Goal: Task Accomplishment & Management: Complete application form

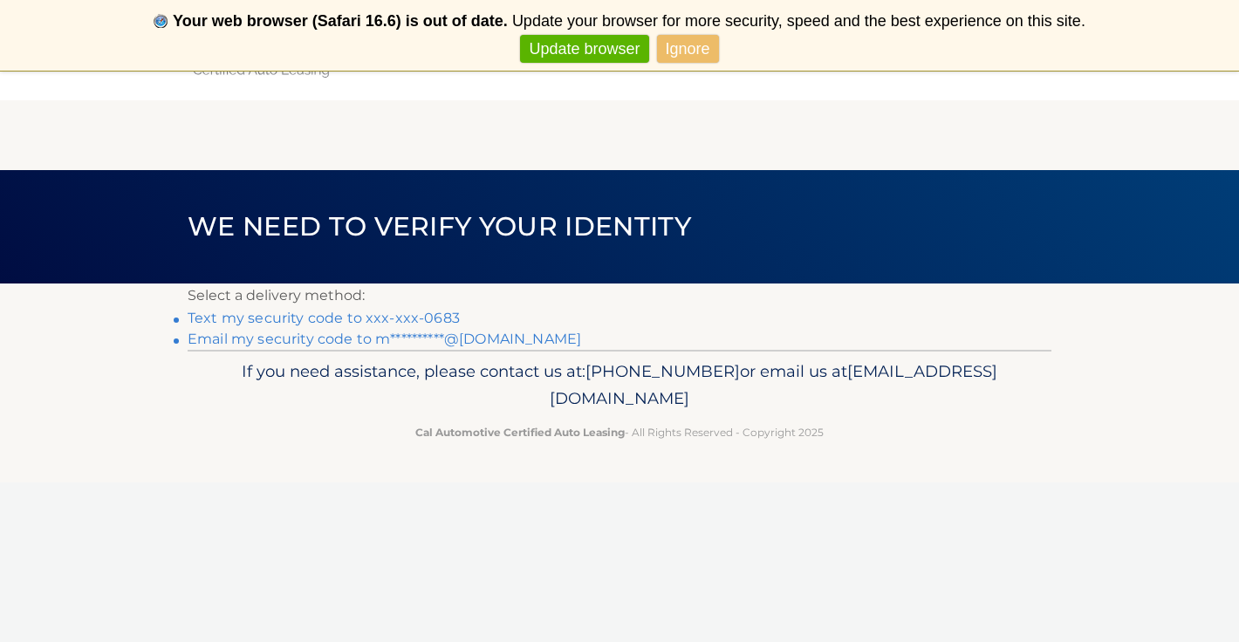
click at [280, 313] on link "Text my security code to xxx-xxx-0683" at bounding box center [324, 318] width 272 height 17
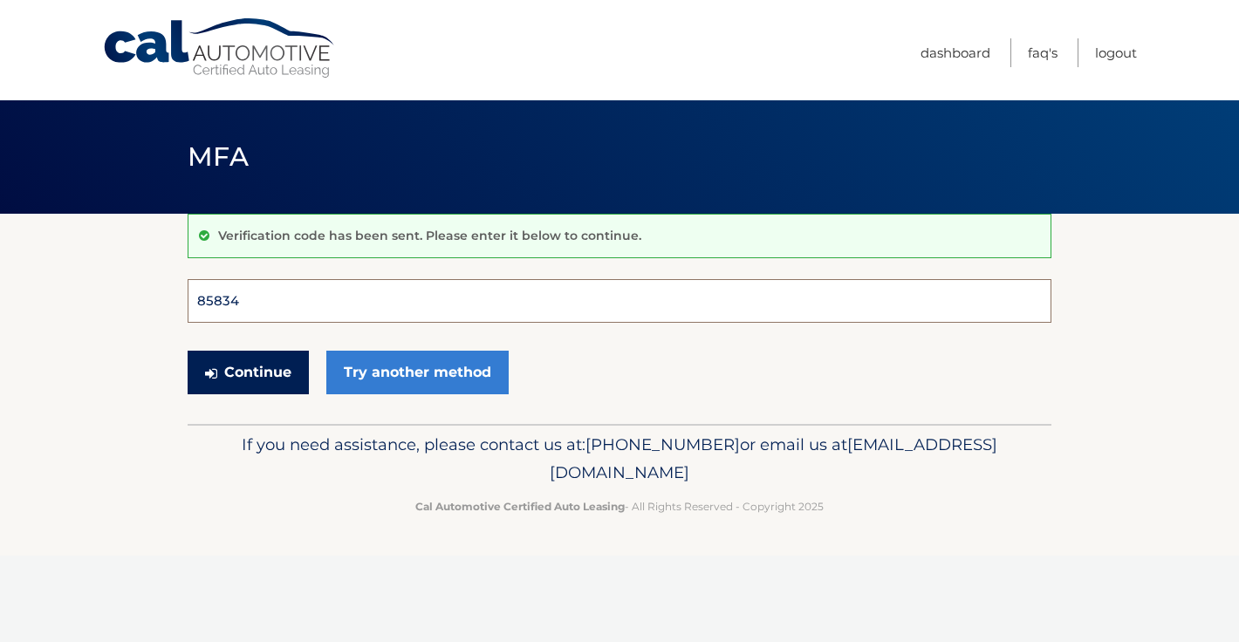
type input "858342"
click at [248, 372] on button "Continue" at bounding box center [248, 373] width 121 height 44
click at [268, 376] on button "Continue" at bounding box center [248, 373] width 121 height 44
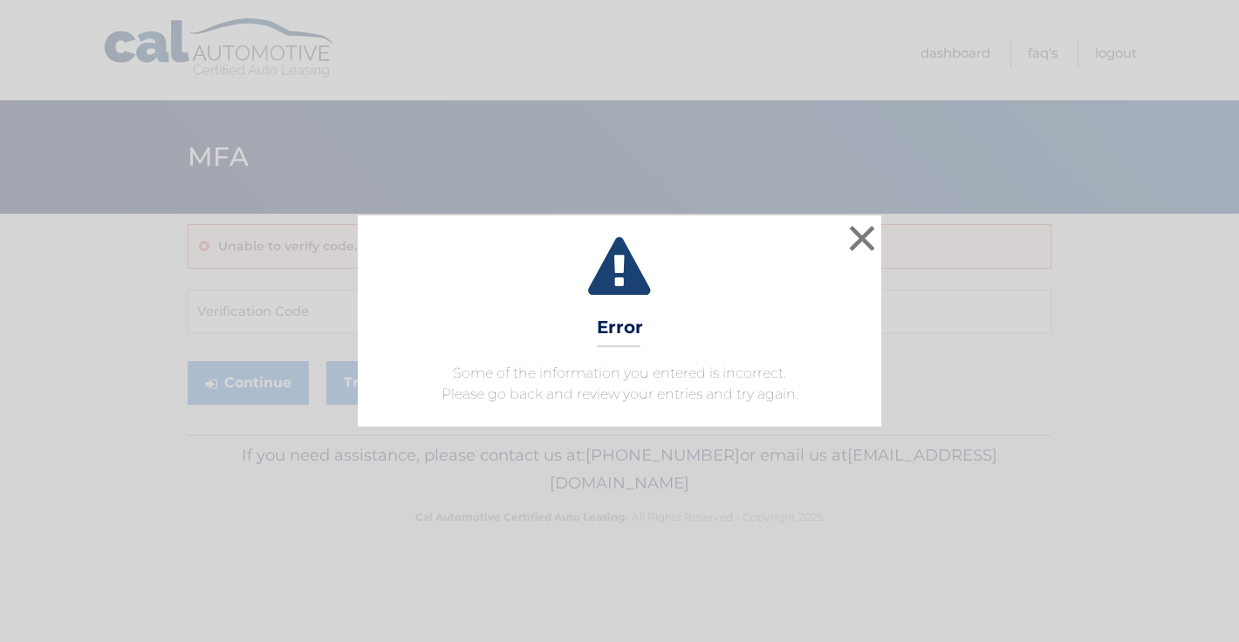
click at [861, 236] on button "×" at bounding box center [861, 238] width 35 height 35
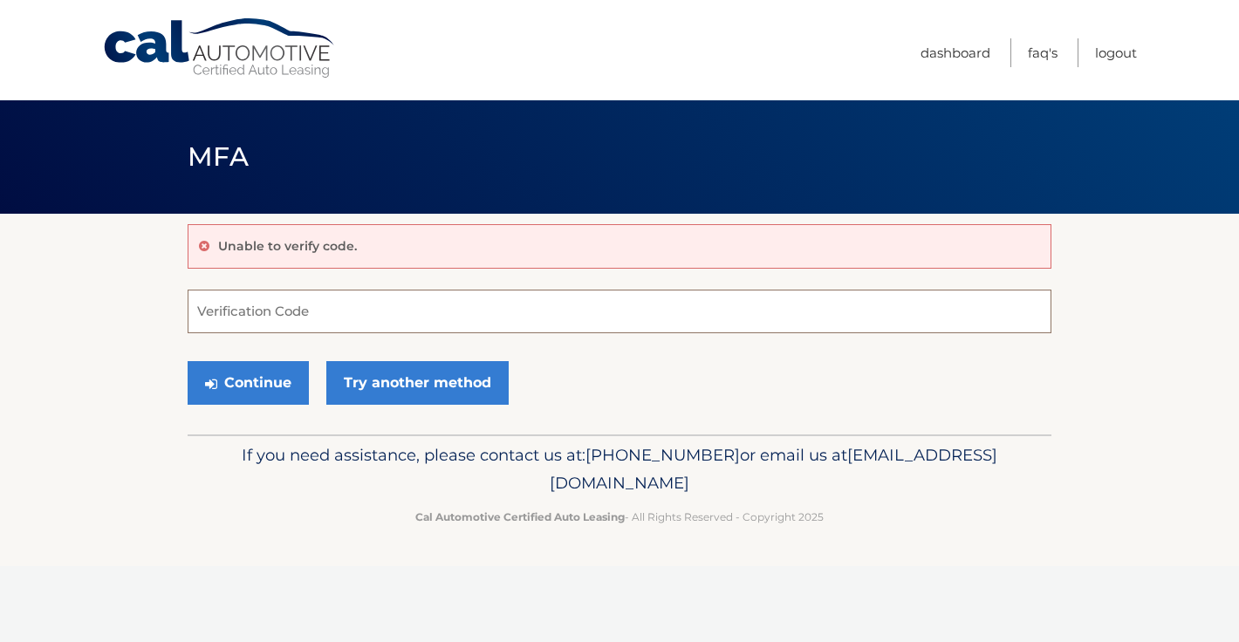
click at [385, 317] on input "Verification Code" at bounding box center [620, 312] width 864 height 44
paste input "858342"
type input "858342"
click at [255, 377] on button "Continue" at bounding box center [248, 383] width 121 height 44
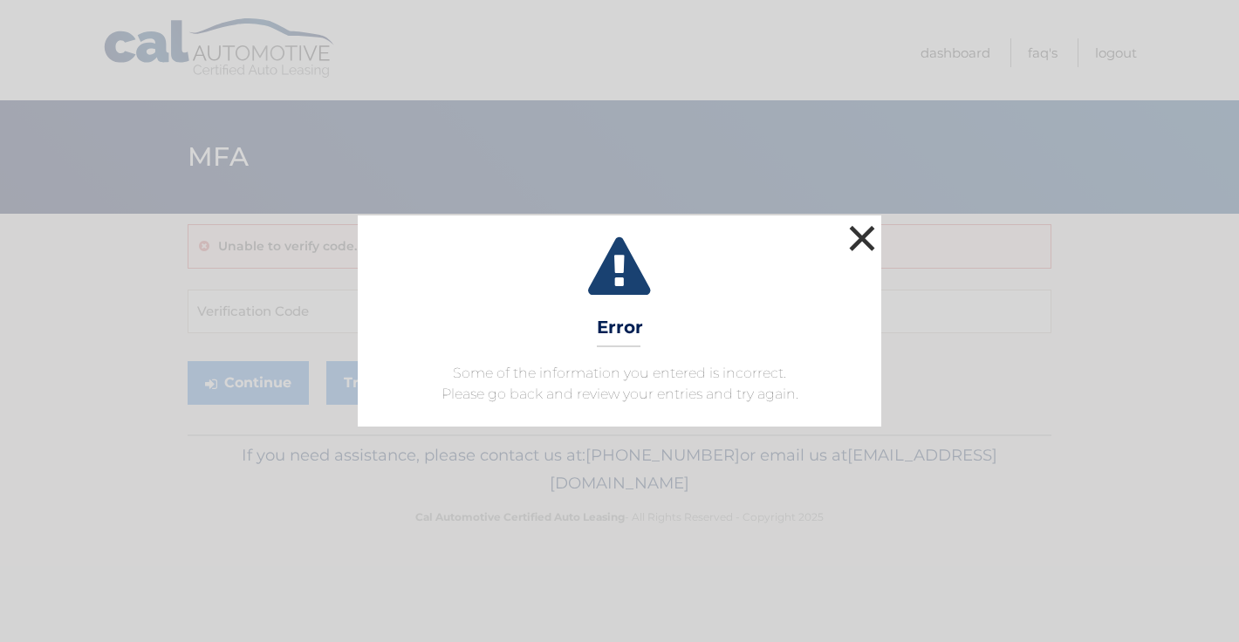
click at [866, 241] on button "×" at bounding box center [861, 238] width 35 height 35
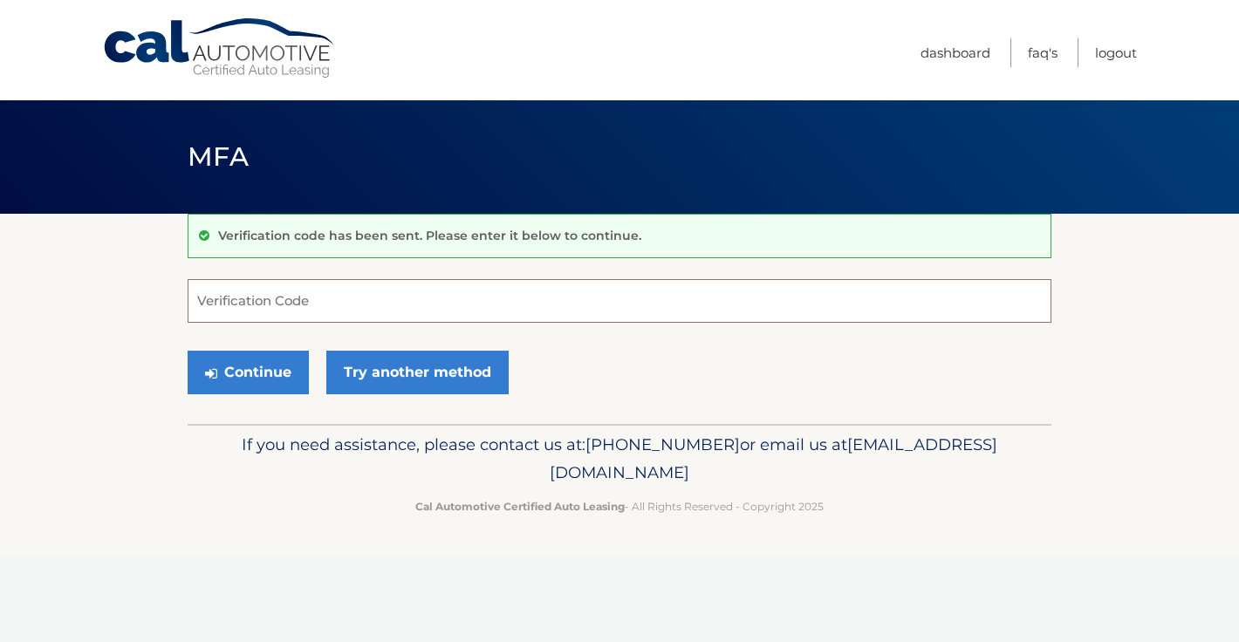
click at [286, 306] on input "Verification Code" at bounding box center [620, 301] width 864 height 44
paste input "858342"
type input "858342"
click at [263, 376] on button "Continue" at bounding box center [248, 373] width 121 height 44
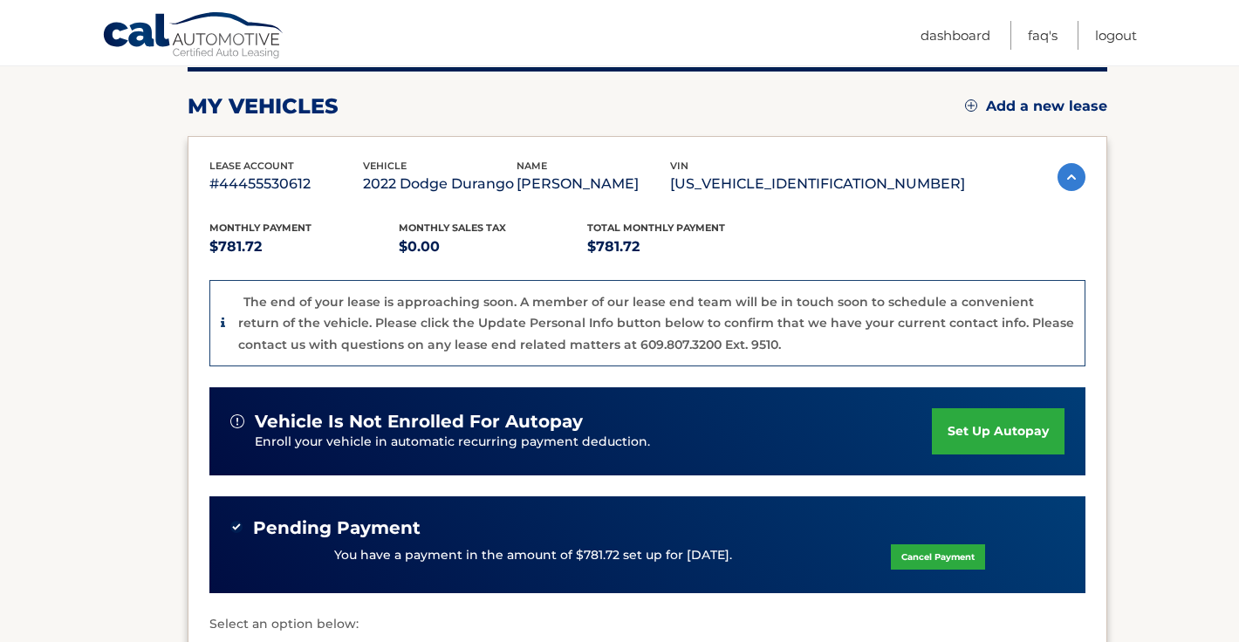
scroll to position [240, 0]
